Goal: Task Accomplishment & Management: Use online tool/utility

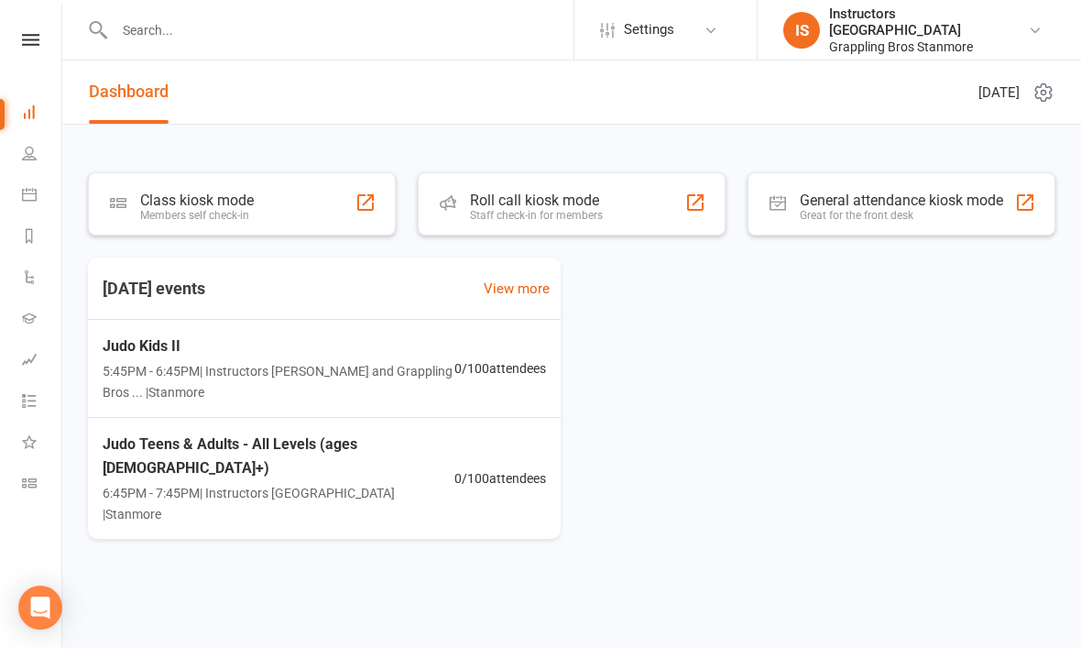
click at [256, 191] on div "Class kiosk mode Members self check-in" at bounding box center [242, 203] width 308 height 63
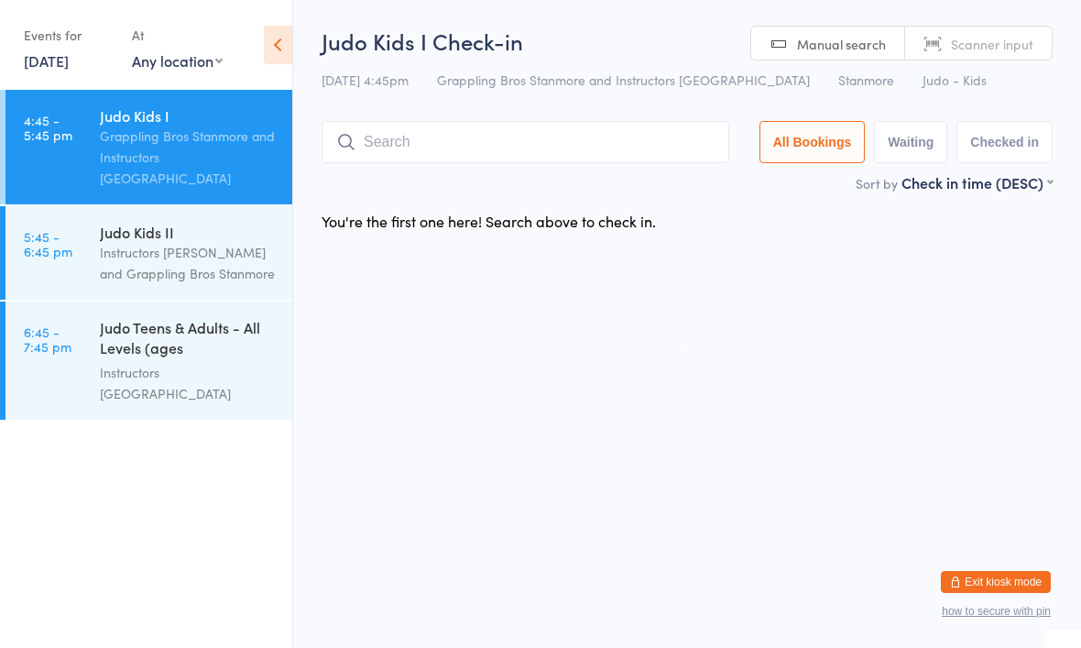
click at [75, 41] on div "Events for" at bounding box center [69, 35] width 90 height 30
click at [64, 53] on link "[DATE]" at bounding box center [46, 60] width 45 height 20
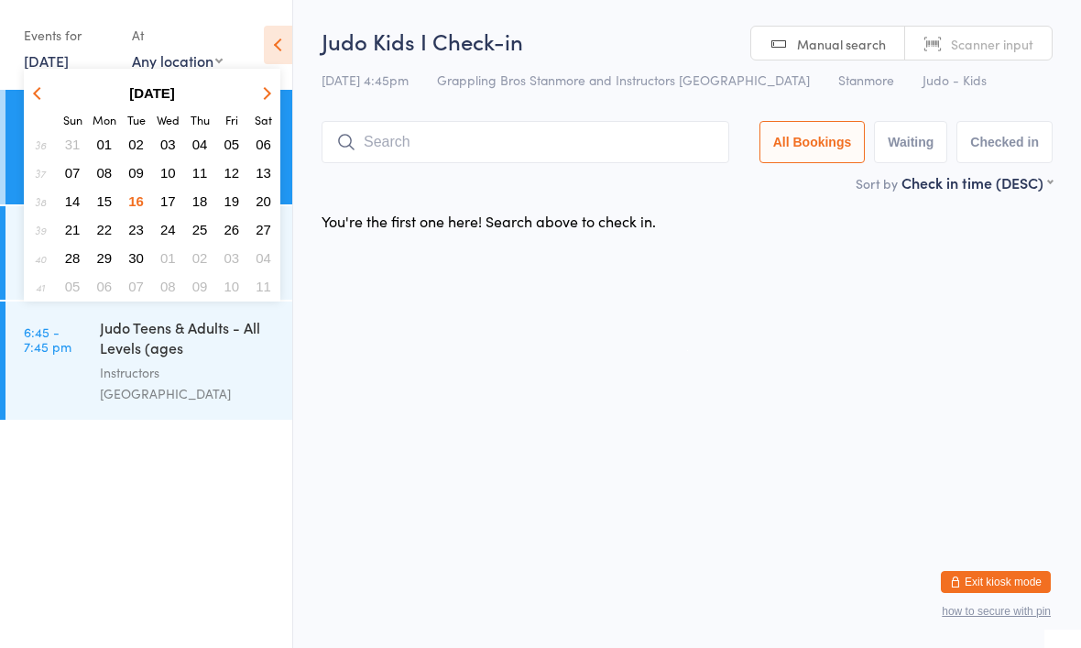
click at [168, 202] on span "17" at bounding box center [168, 201] width 16 height 16
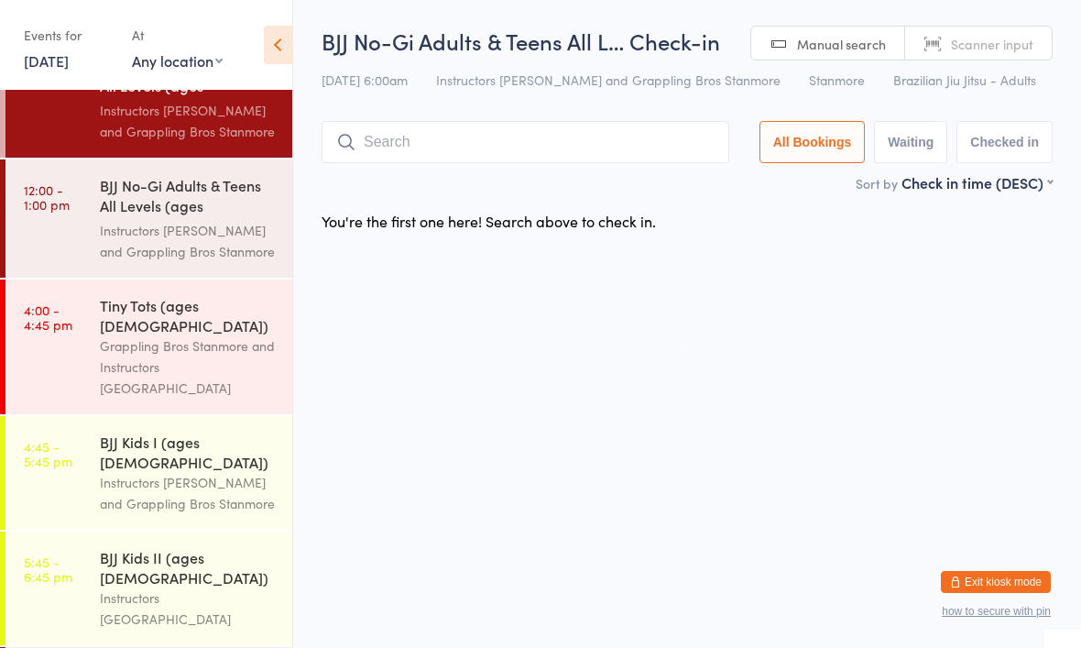
scroll to position [49, 0]
click at [53, 58] on link "[DATE]" at bounding box center [46, 60] width 45 height 20
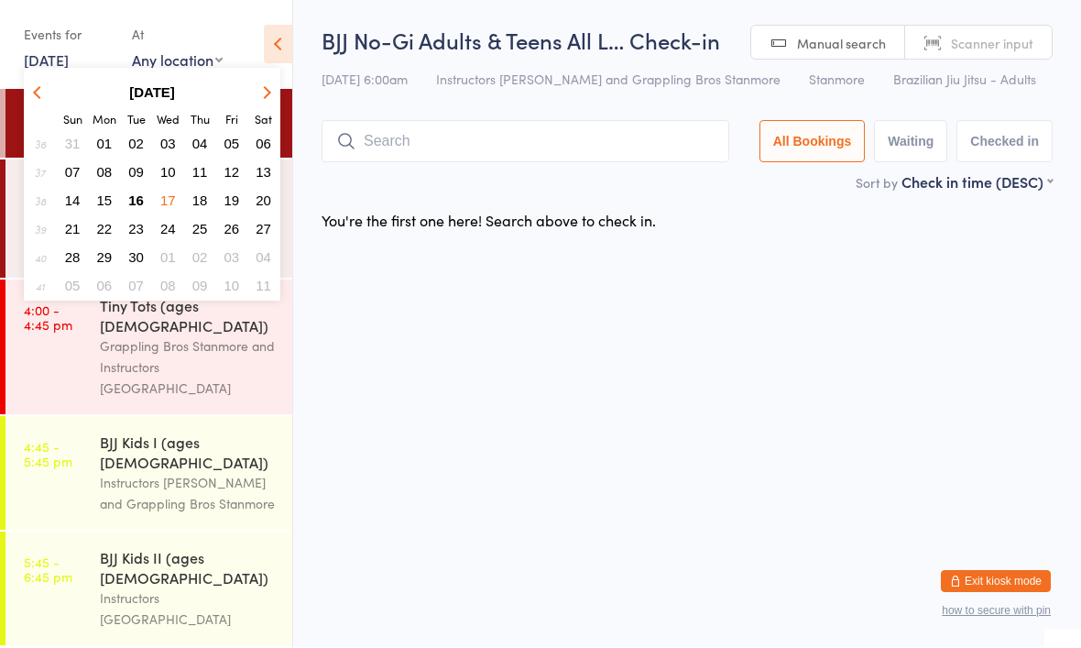
click at [203, 202] on span "18" at bounding box center [200, 201] width 16 height 16
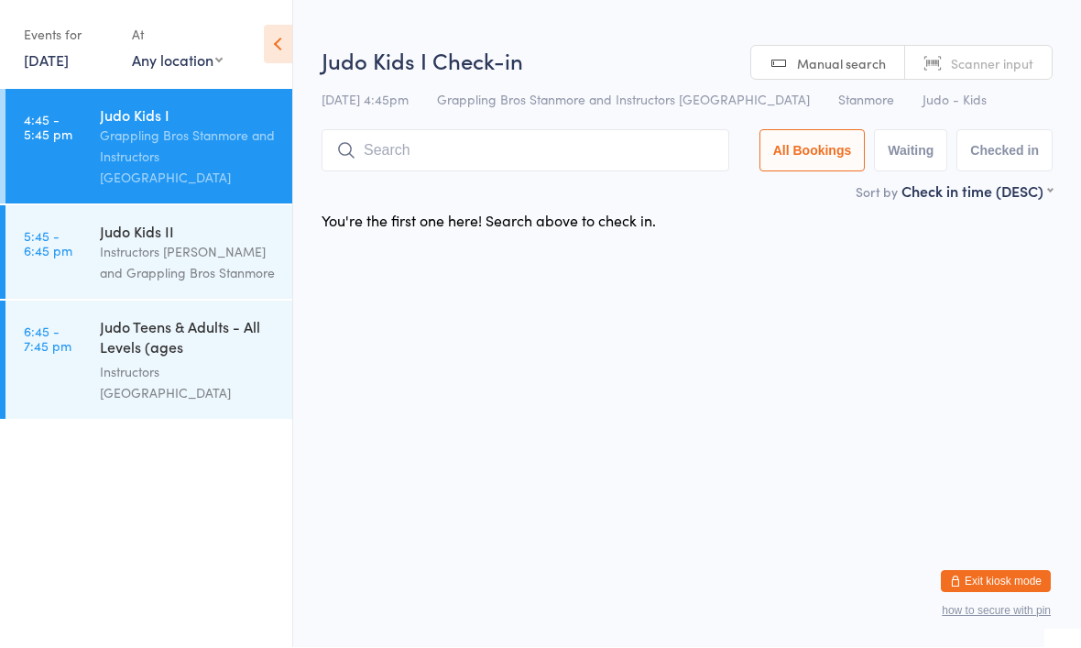
click at [63, 28] on div "Events for" at bounding box center [69, 35] width 90 height 30
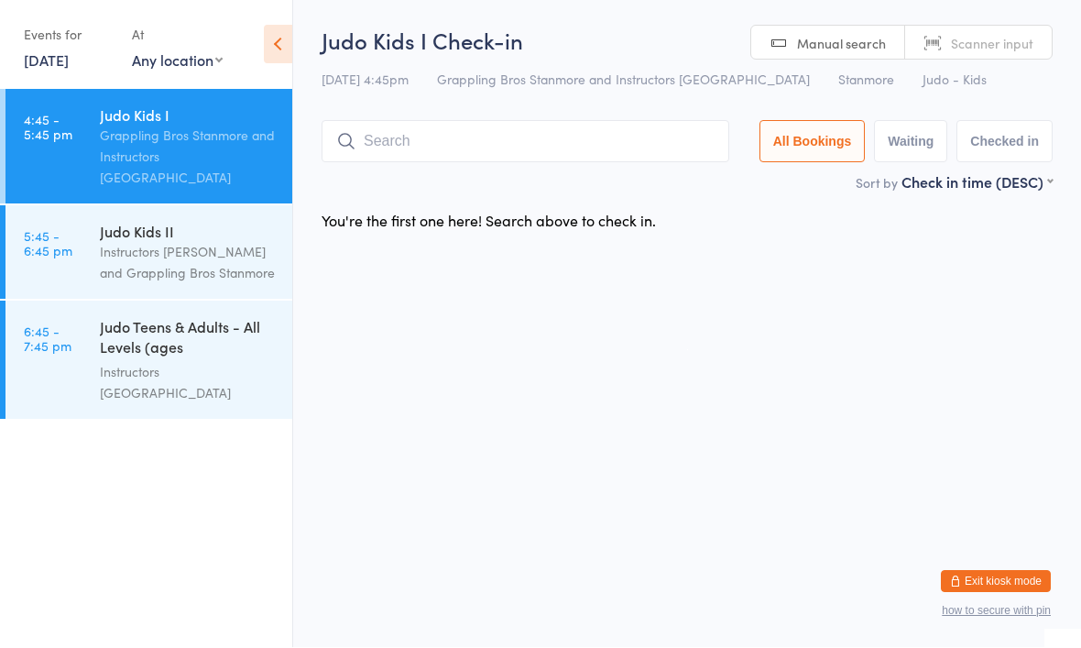
click at [58, 54] on link "[DATE]" at bounding box center [46, 60] width 45 height 20
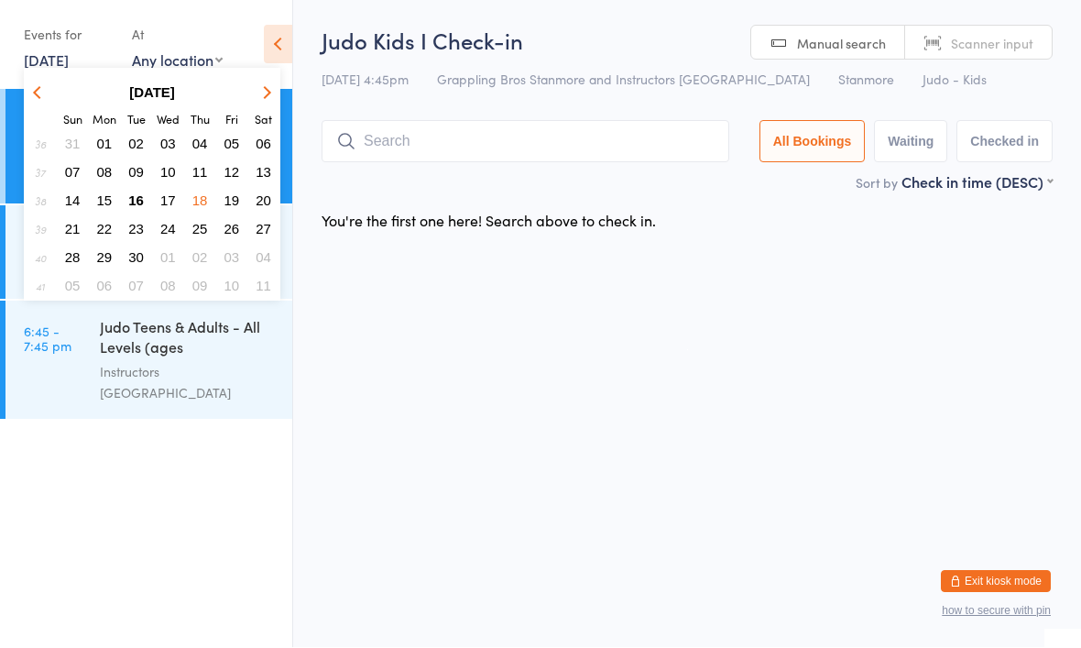
click at [230, 199] on span "19" at bounding box center [232, 201] width 16 height 16
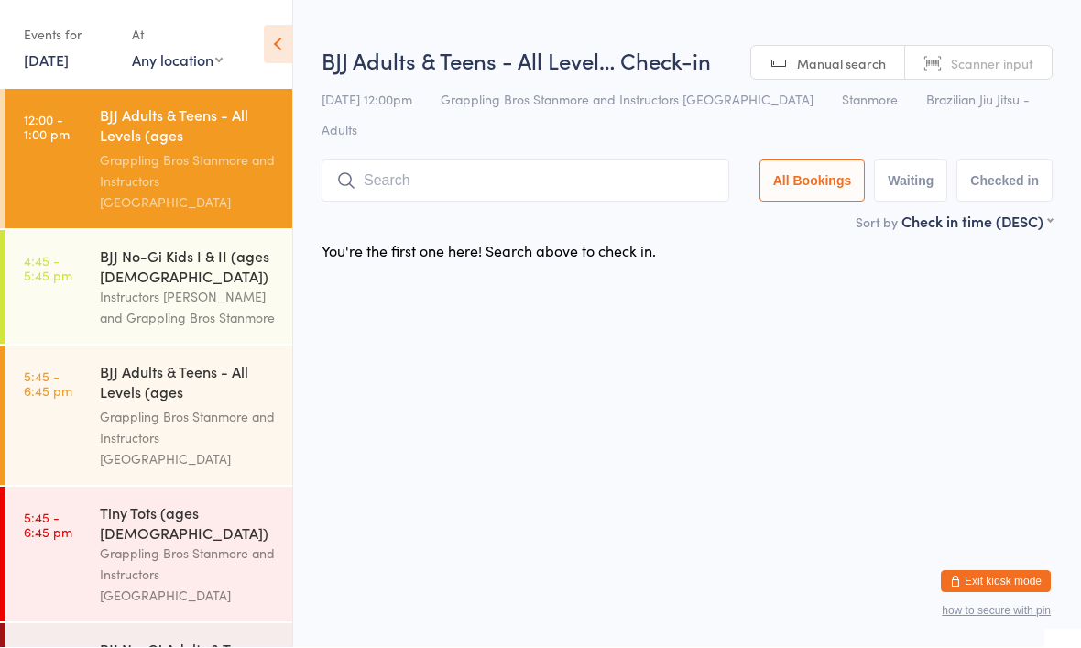
click at [69, 59] on link "[DATE]" at bounding box center [46, 60] width 45 height 20
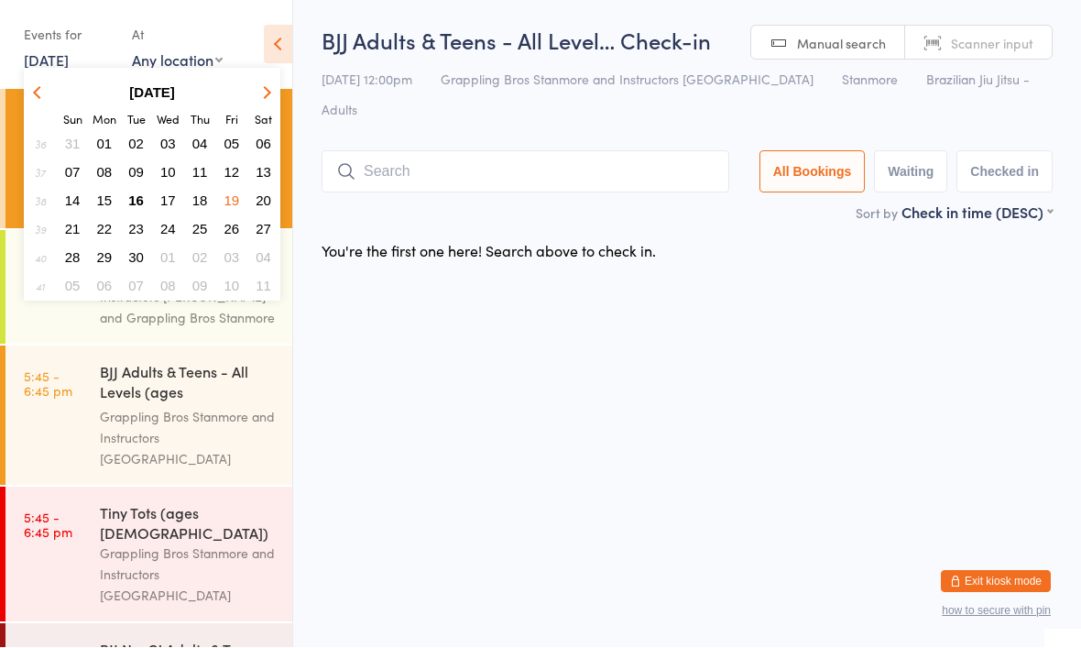
click at [258, 198] on span "20" at bounding box center [264, 201] width 16 height 16
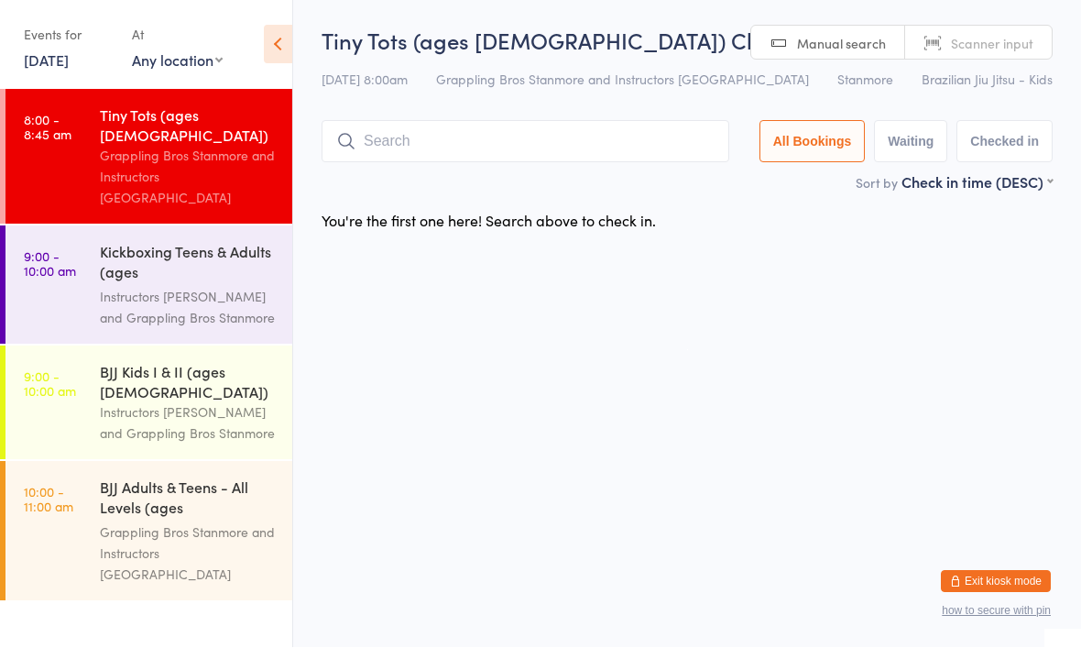
click at [60, 46] on div "Events for" at bounding box center [69, 35] width 90 height 30
click at [50, 64] on link "[DATE]" at bounding box center [46, 60] width 45 height 20
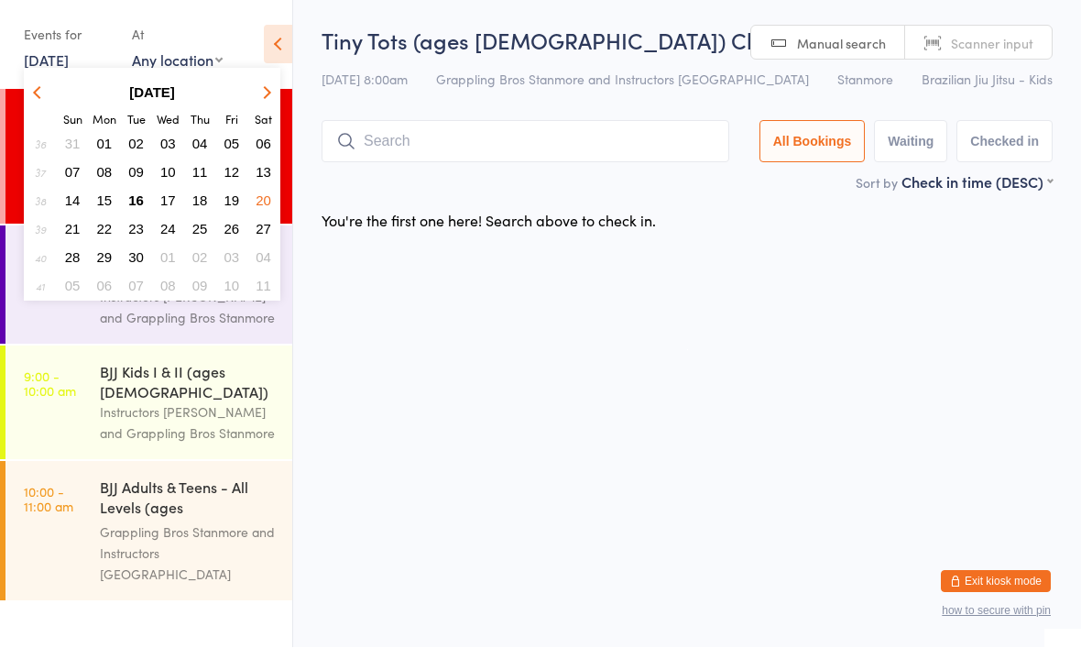
click at [146, 198] on button "16" at bounding box center [136, 201] width 28 height 25
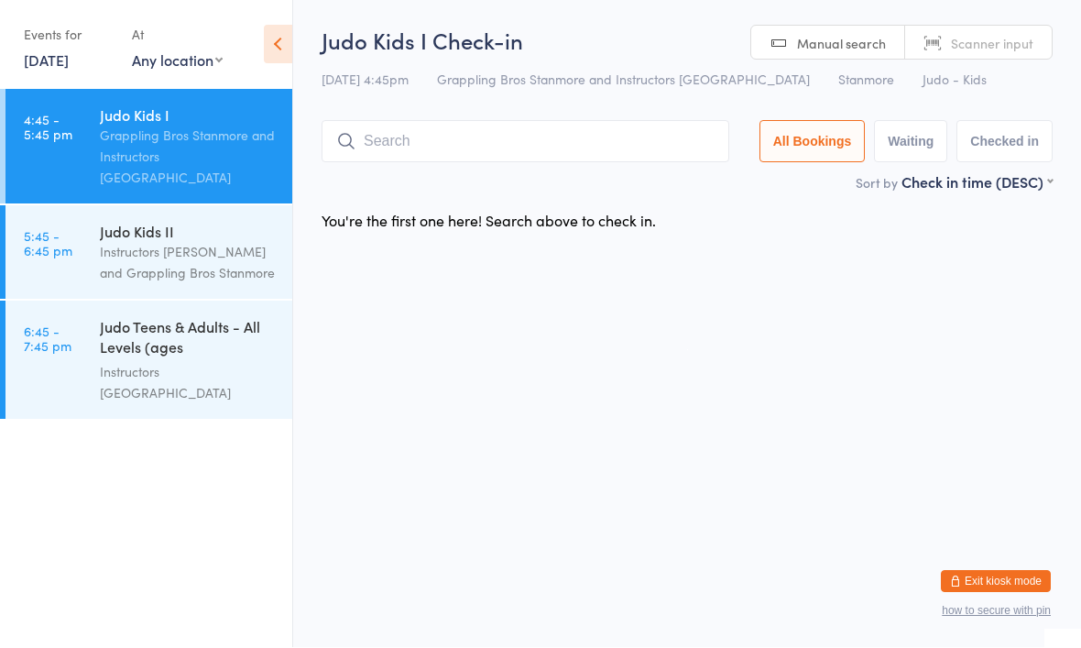
click at [59, 53] on link "[DATE]" at bounding box center [46, 60] width 45 height 20
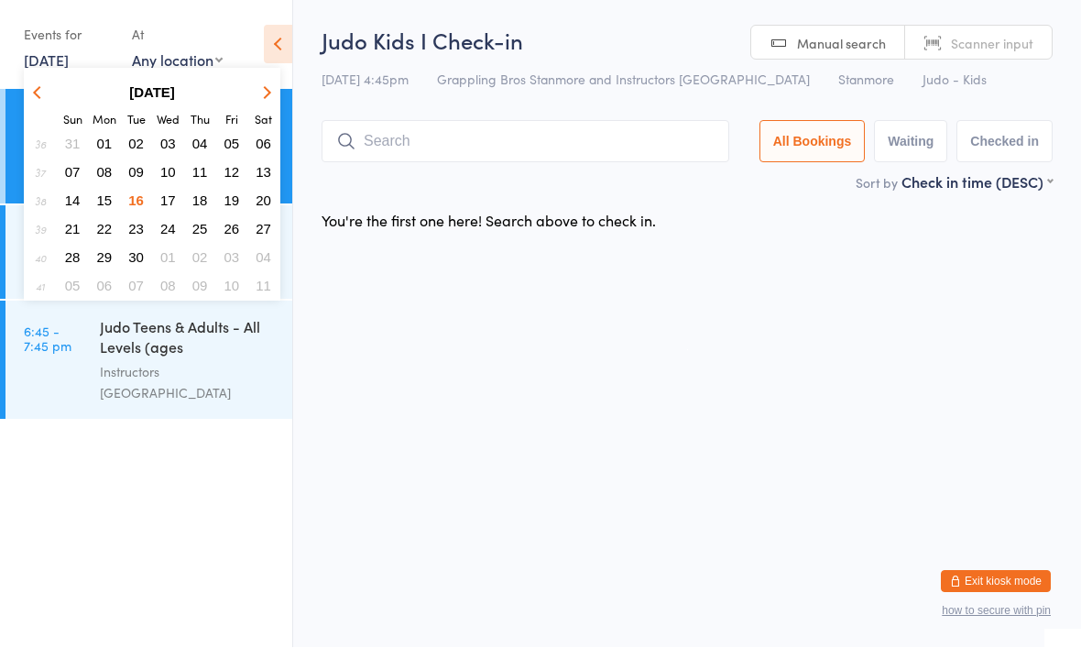
click at [172, 195] on span "17" at bounding box center [168, 201] width 16 height 16
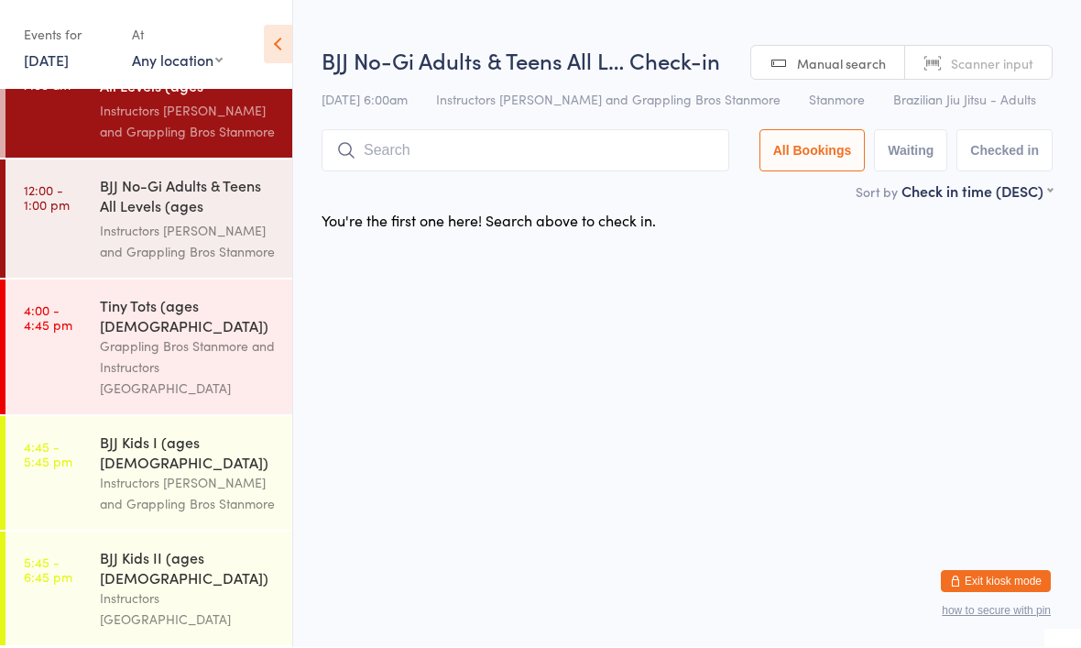
scroll to position [49, 0]
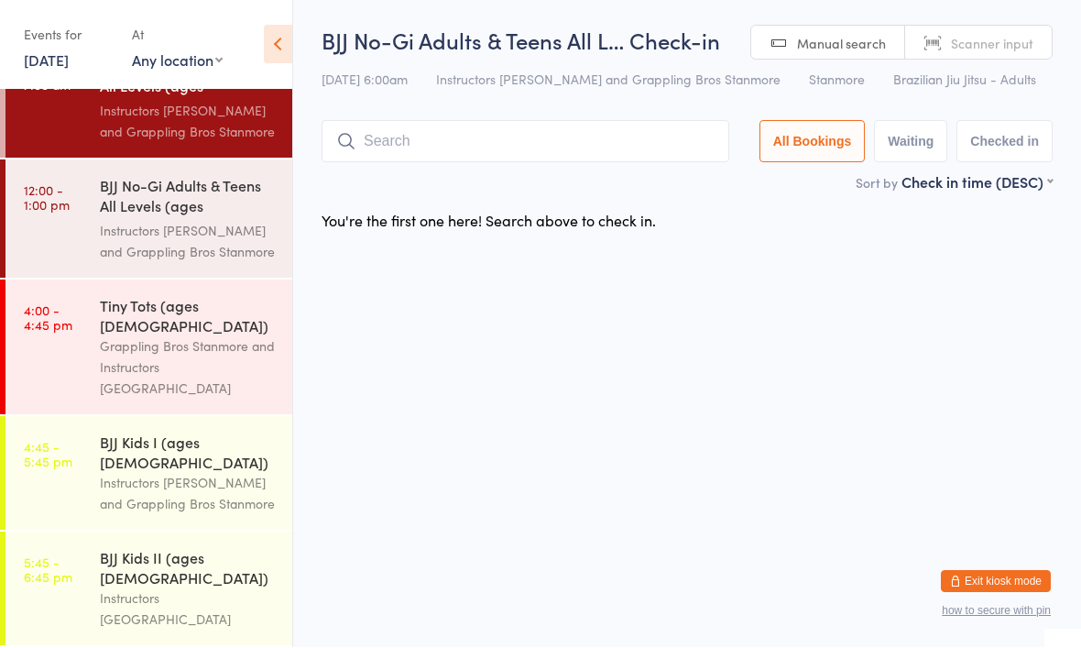
click at [57, 50] on link "[DATE]" at bounding box center [46, 60] width 45 height 20
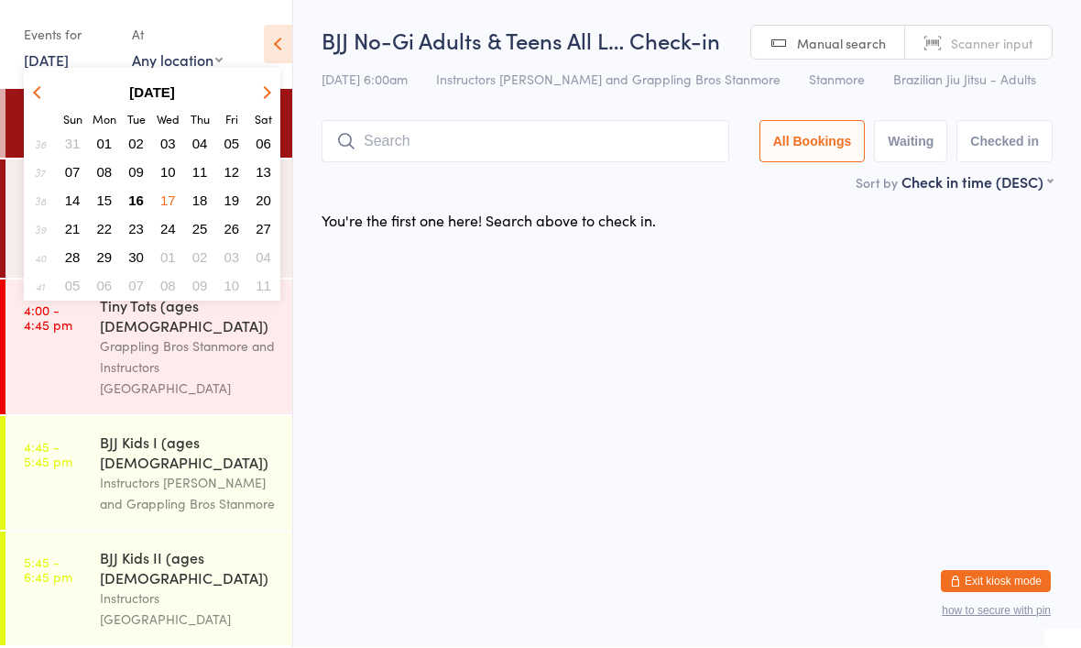
click at [400, 374] on html "You have now entered Kiosk Mode. Members will be able to check themselves in us…" at bounding box center [540, 324] width 1081 height 648
